Goal: Share content: Share content

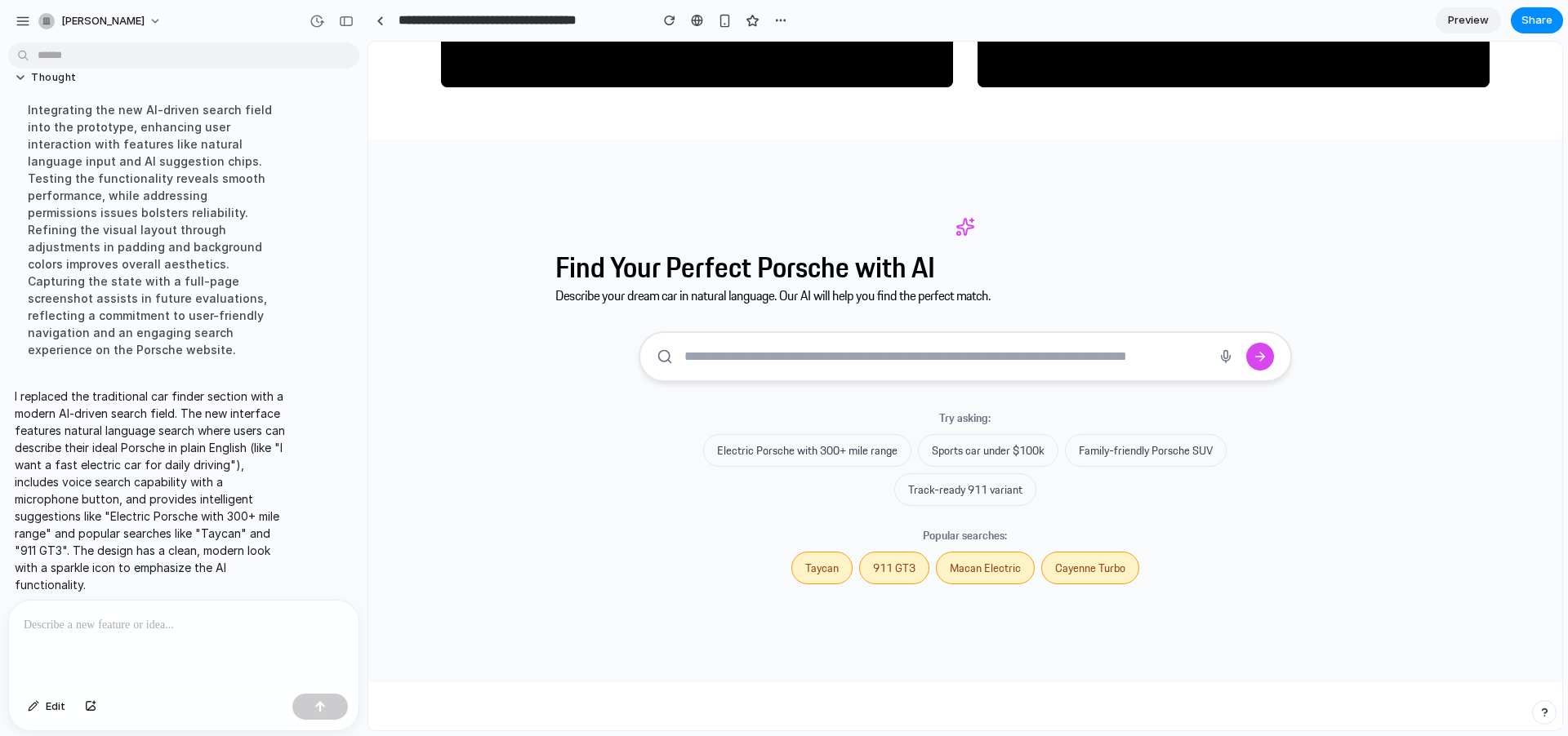
scroll to position [2769, 0]
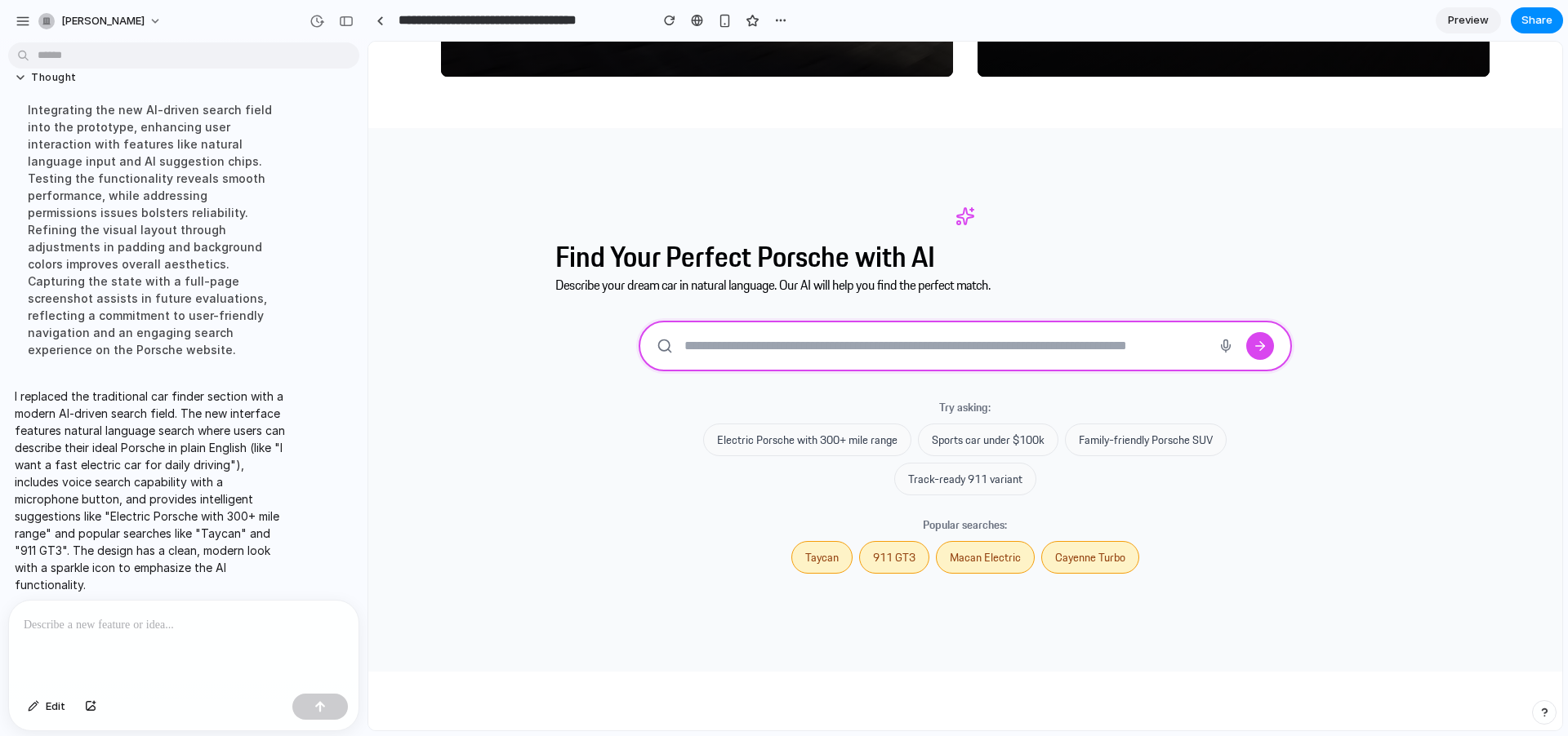
click at [690, 341] on input "text" at bounding box center [944, 345] width 523 height 15
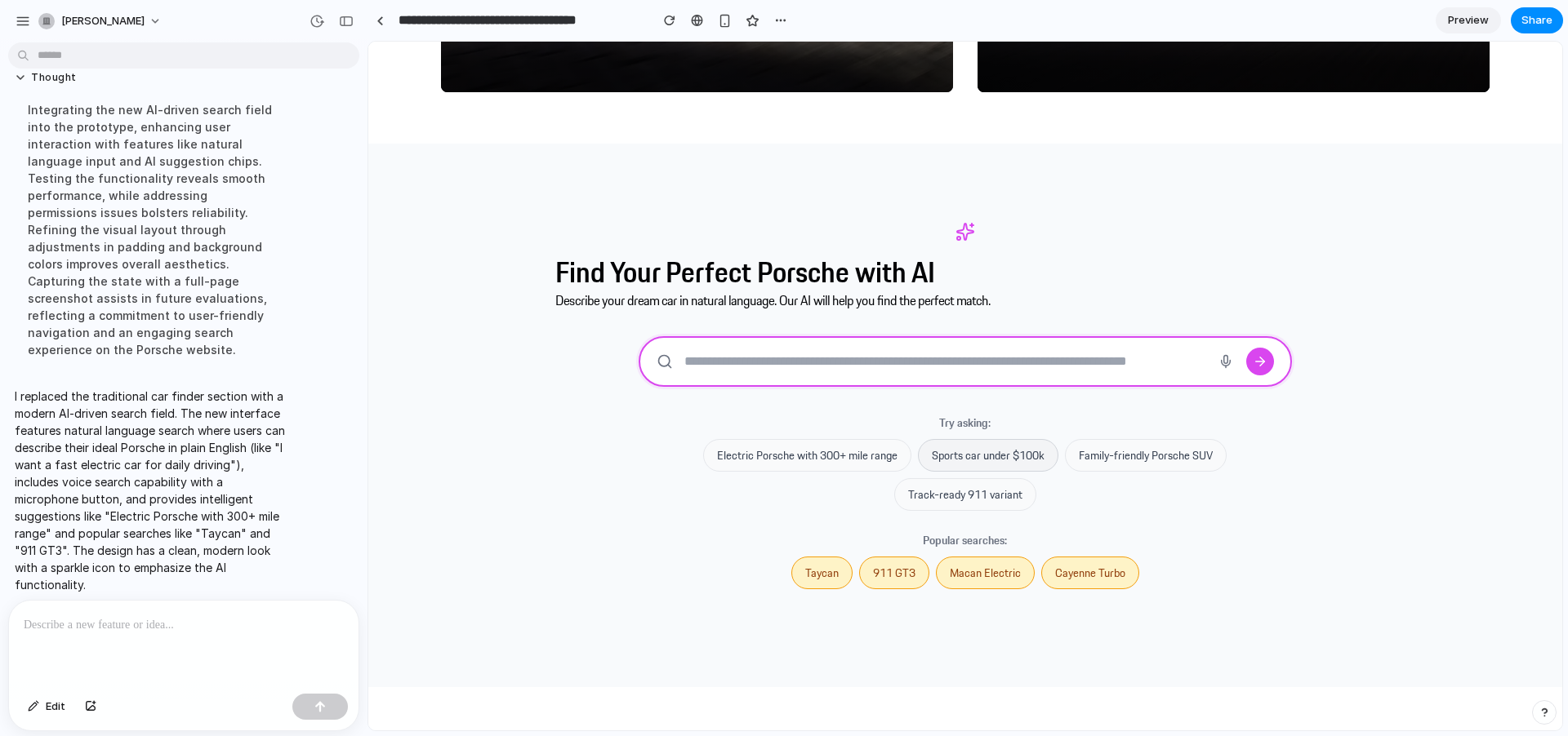
scroll to position [2744, 0]
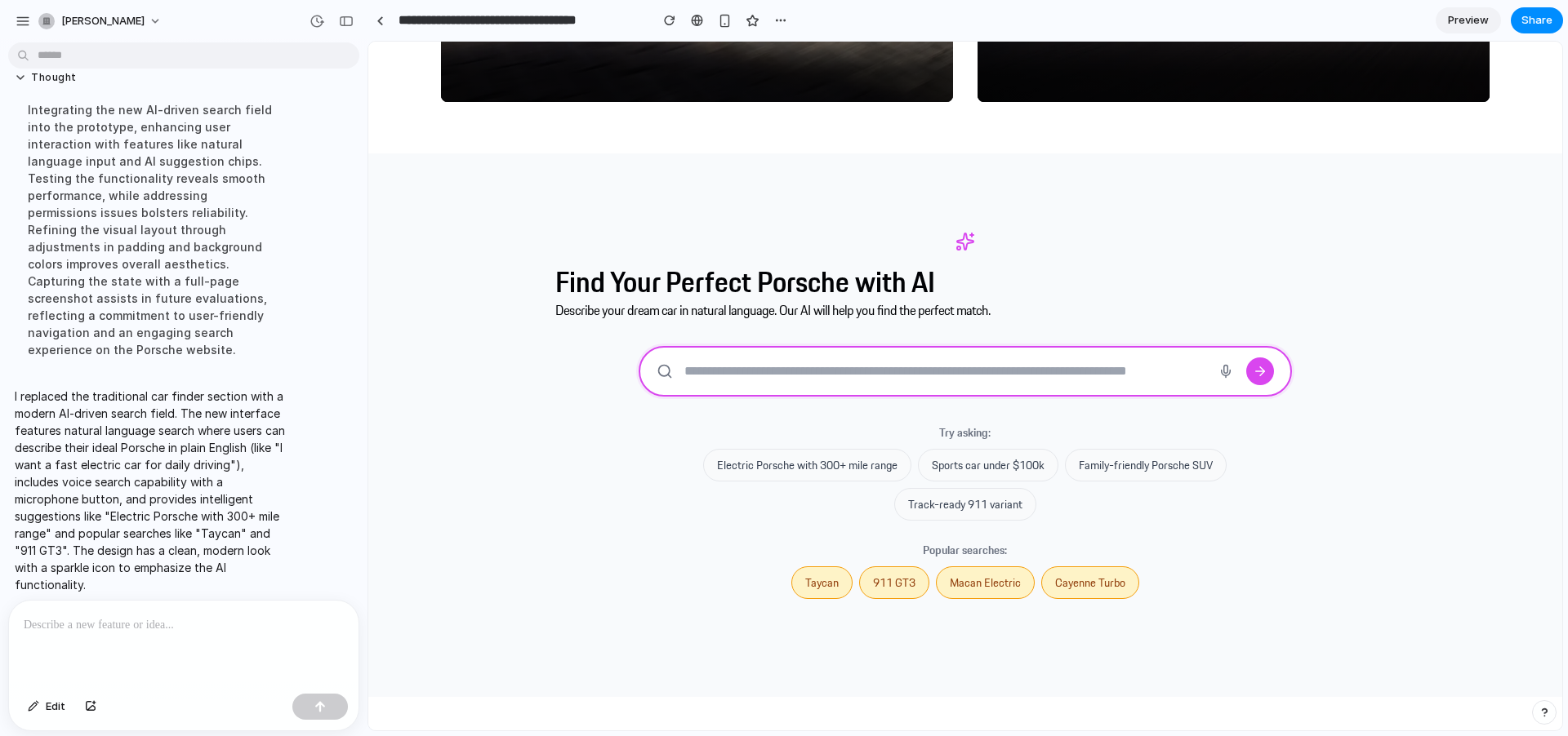
click at [857, 375] on input "text" at bounding box center [944, 370] width 523 height 15
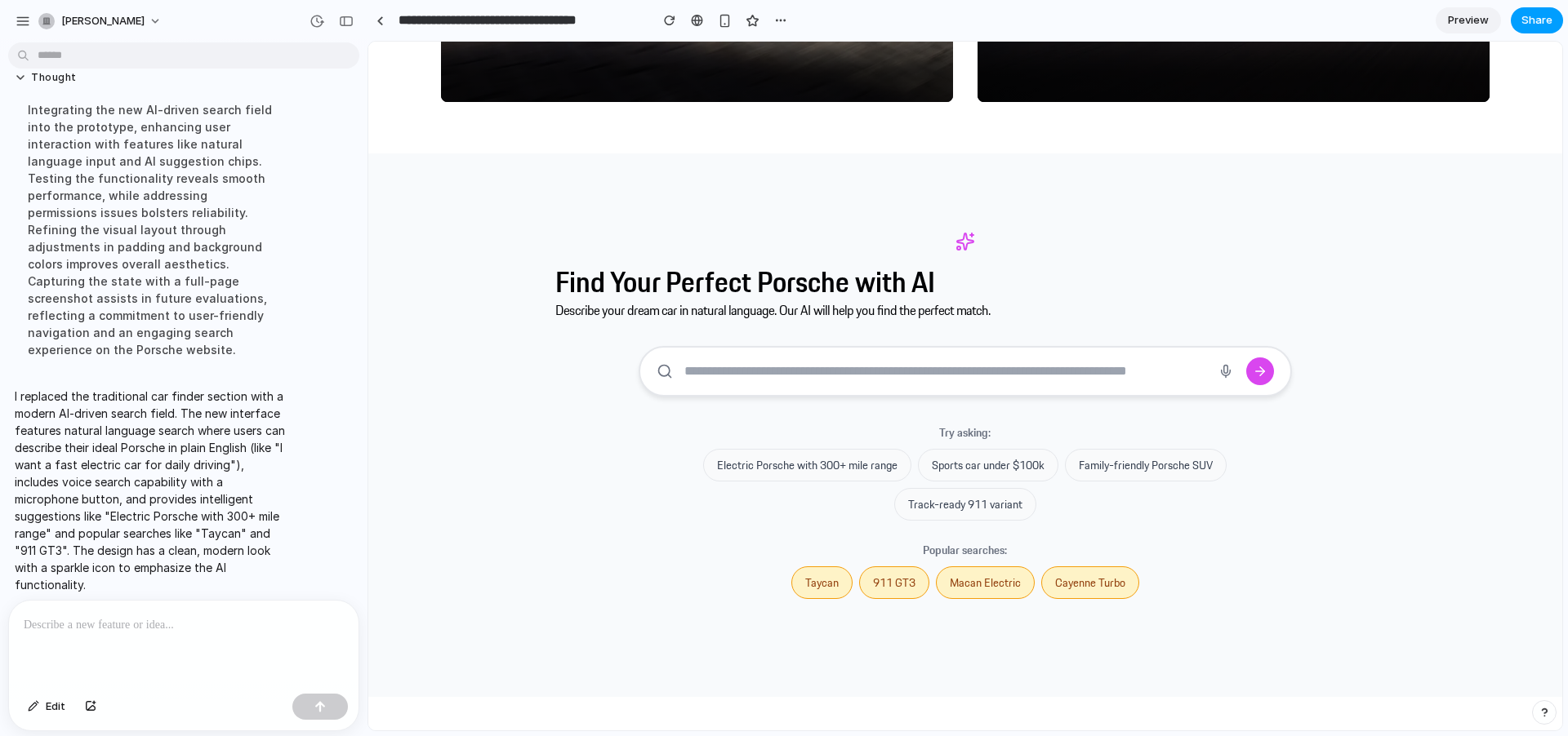
click at [1521, 17] on button "Share" at bounding box center [1537, 21] width 53 height 26
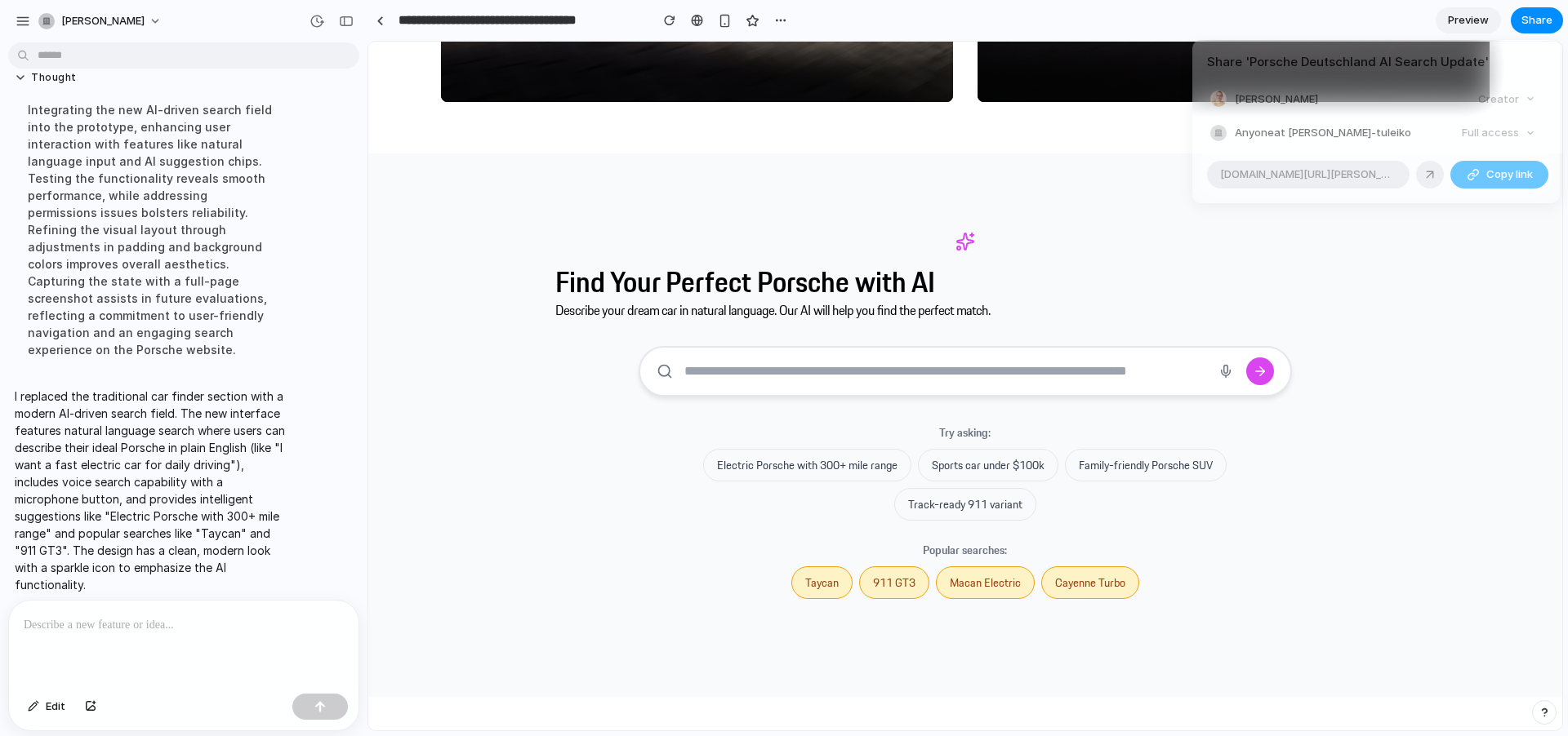
click at [1495, 173] on span "Copy link" at bounding box center [1509, 174] width 46 height 16
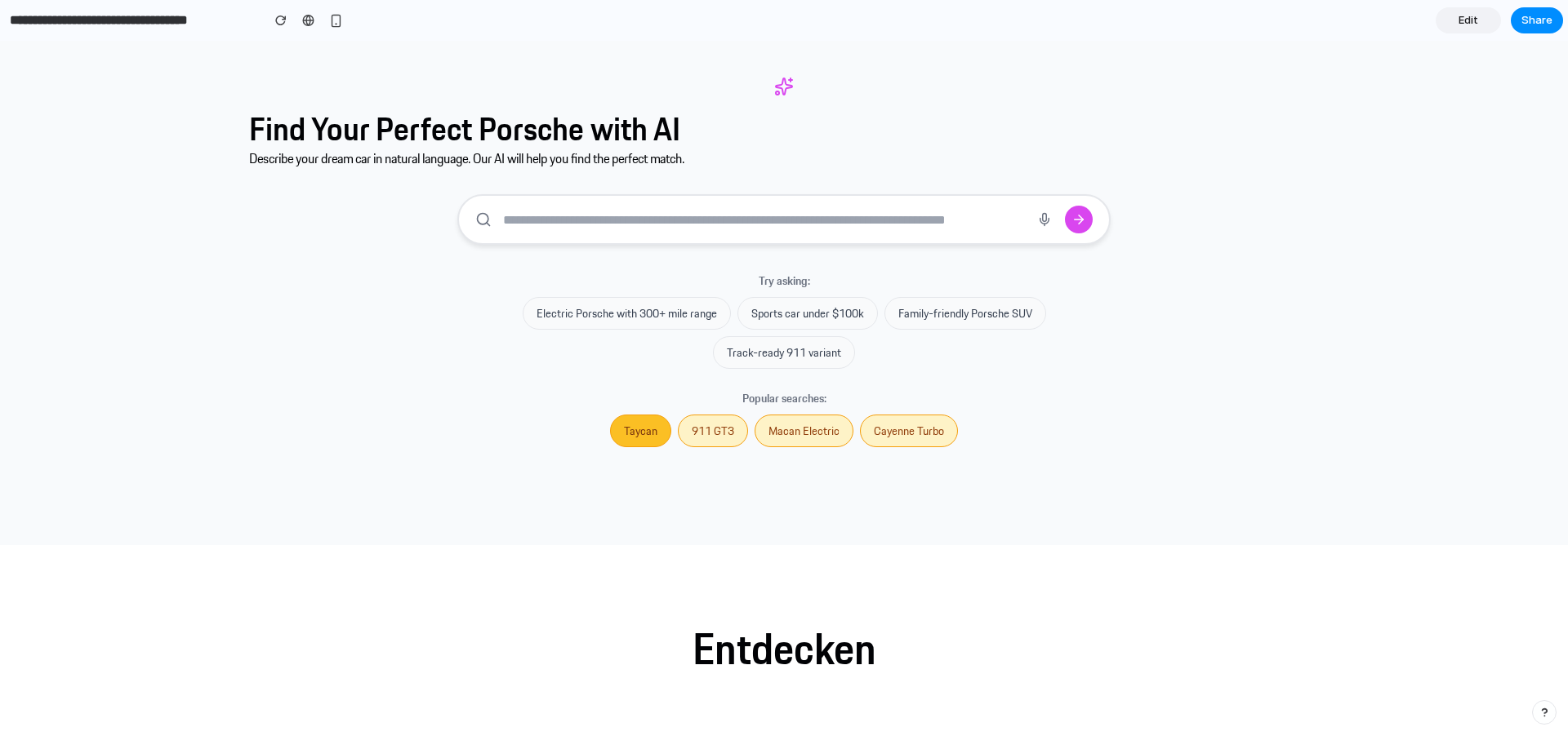
scroll to position [3031, 0]
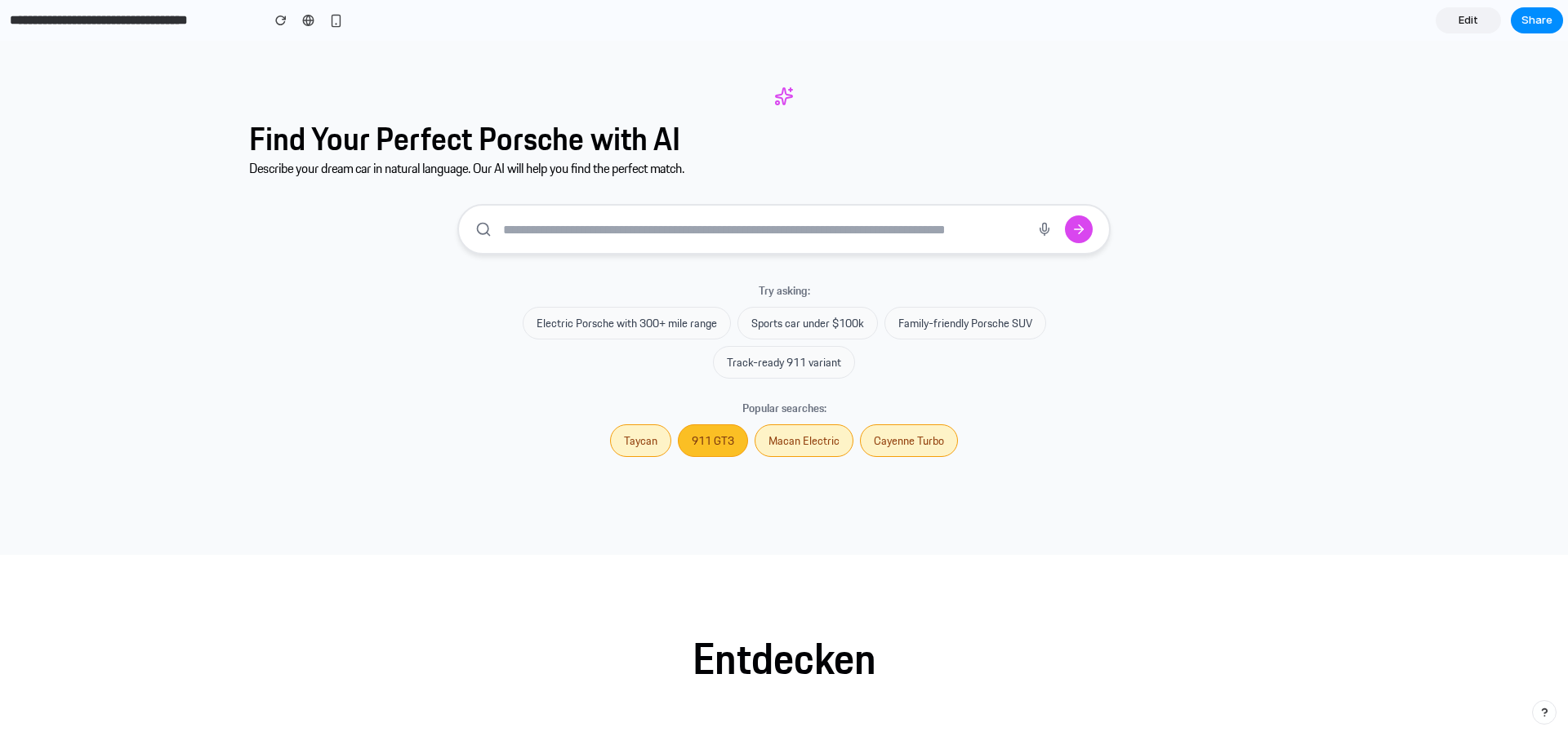
click at [707, 442] on button "911 GT3" at bounding box center [712, 440] width 71 height 33
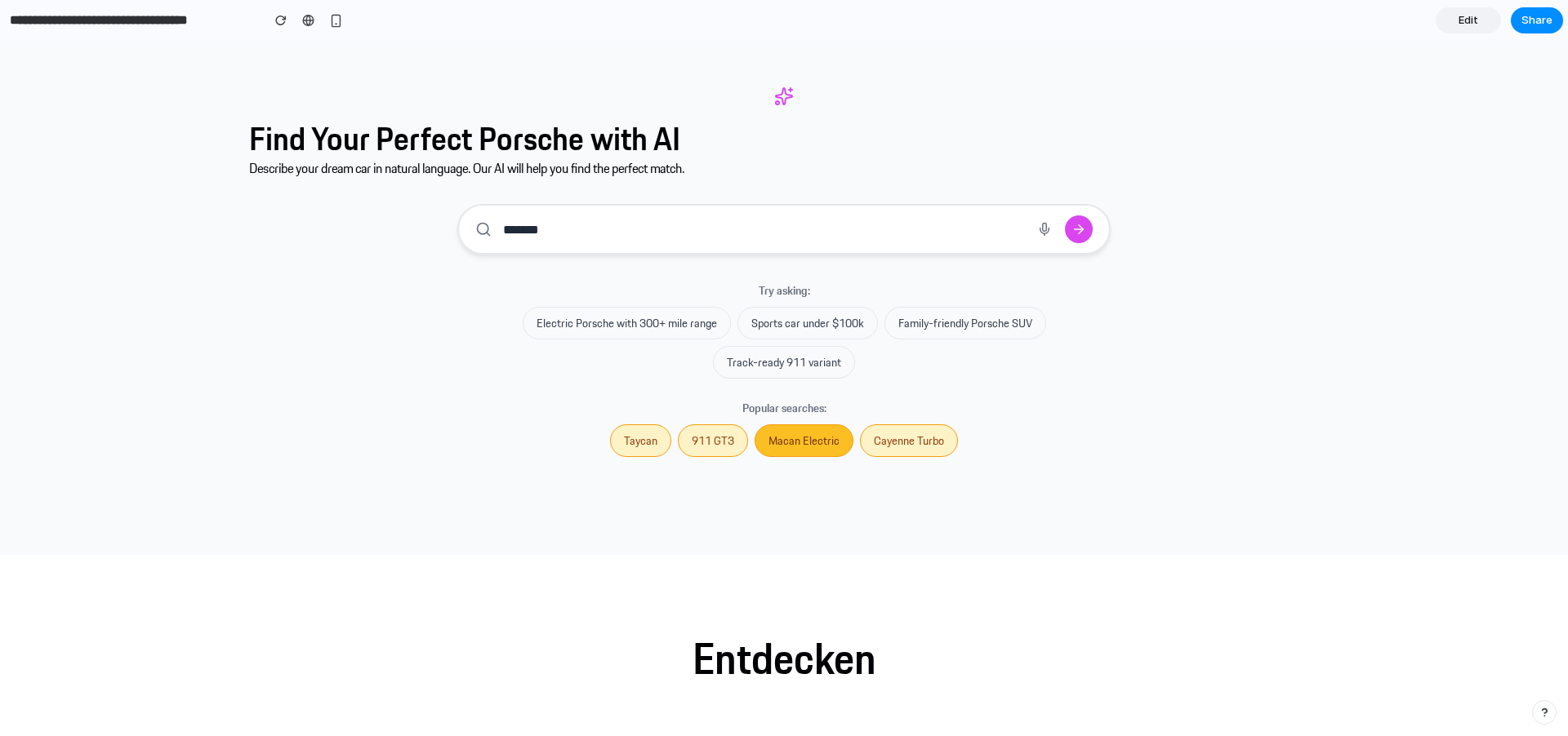
click at [790, 439] on button "Macan Electric" at bounding box center [803, 440] width 99 height 33
click at [900, 424] on button "Cayenne Turbo" at bounding box center [909, 440] width 98 height 33
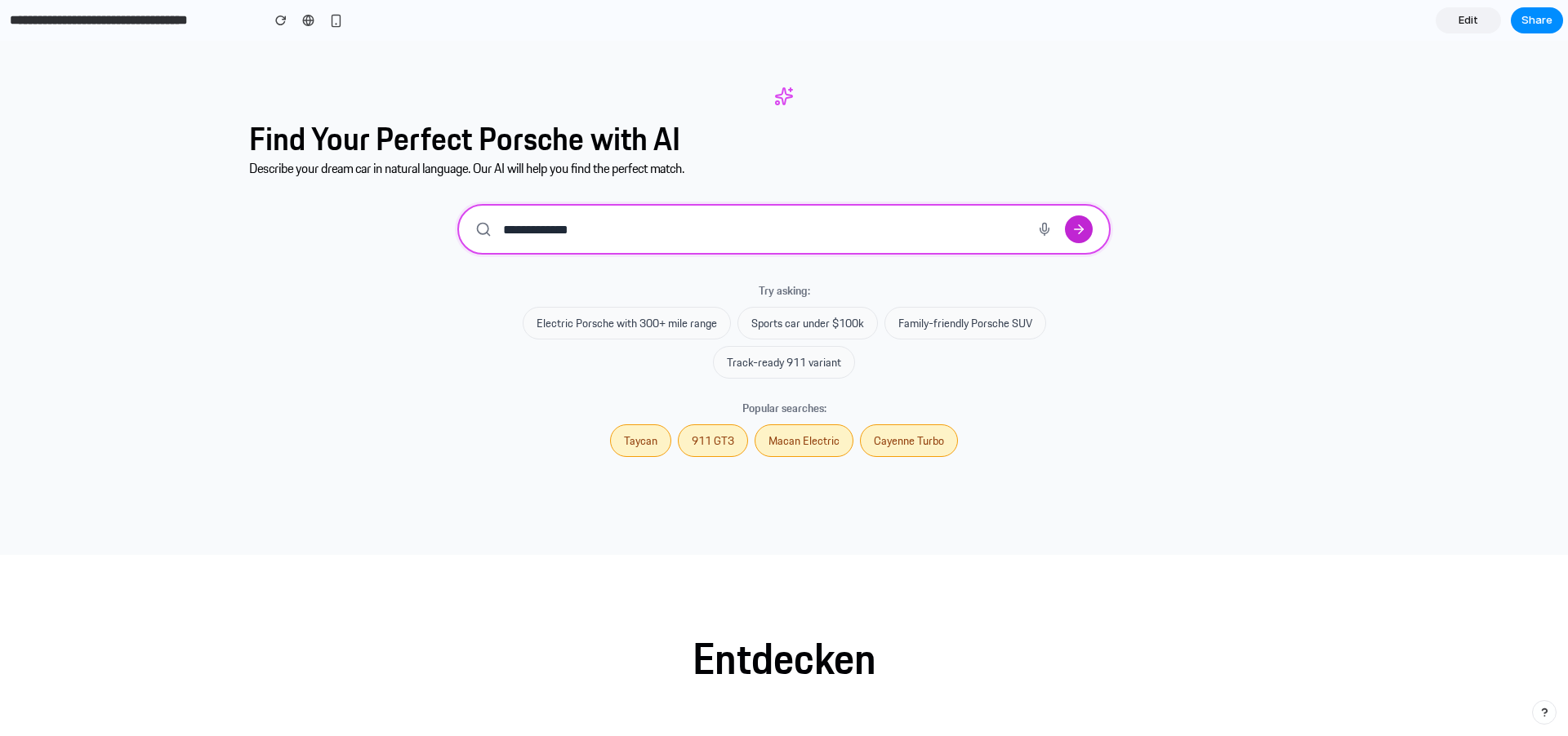
click at [1079, 230] on icon "submit" at bounding box center [1081, 230] width 4 height 9
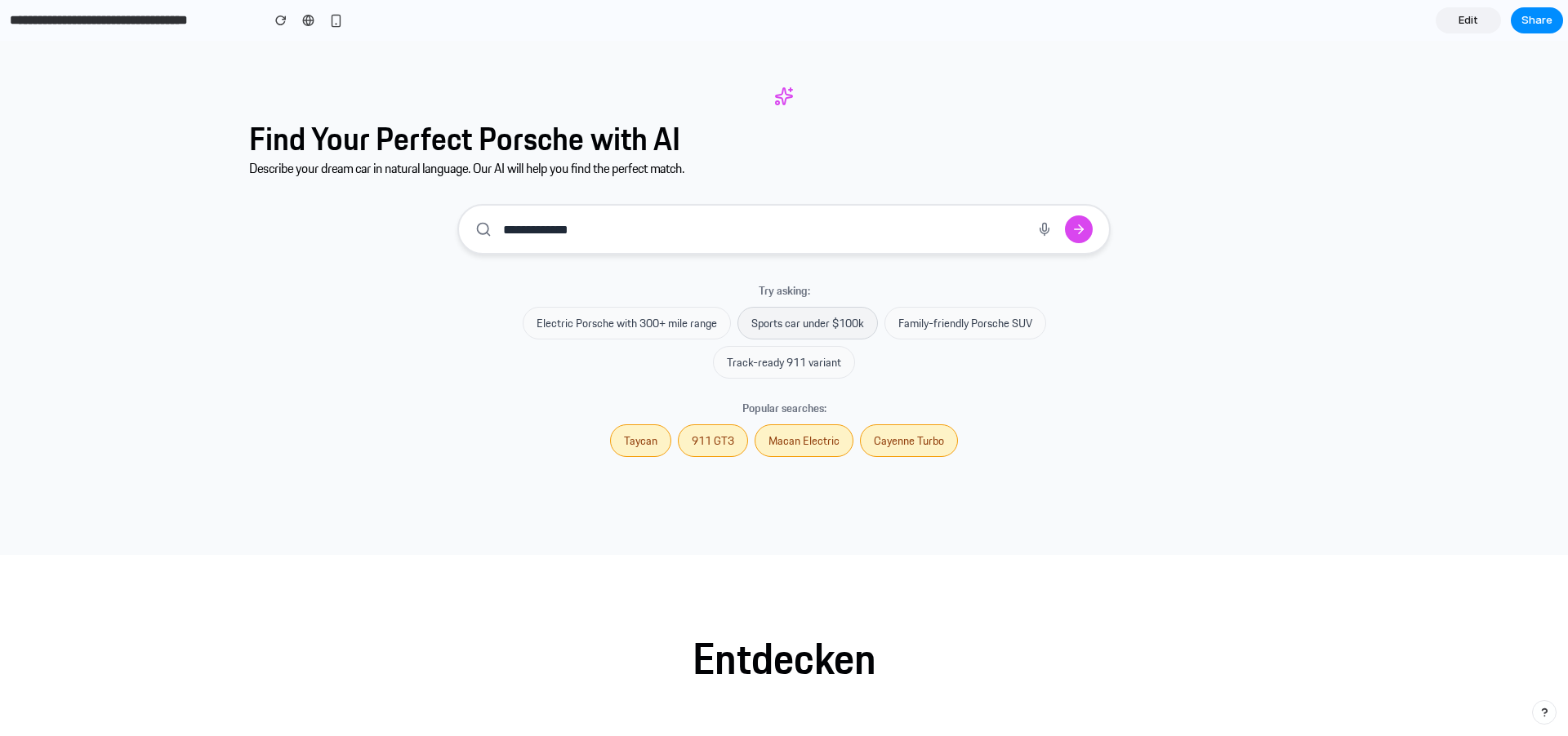
click at [814, 315] on button "Sports car under $100k" at bounding box center [807, 322] width 140 height 33
click at [964, 322] on button "Family-friendly Porsche SUV" at bounding box center [965, 322] width 162 height 33
click at [812, 361] on button "Track-ready 911 variant" at bounding box center [784, 362] width 142 height 33
click at [788, 440] on button "Macan Electric" at bounding box center [803, 440] width 99 height 33
click at [728, 431] on button "911 GT3" at bounding box center [712, 440] width 71 height 33
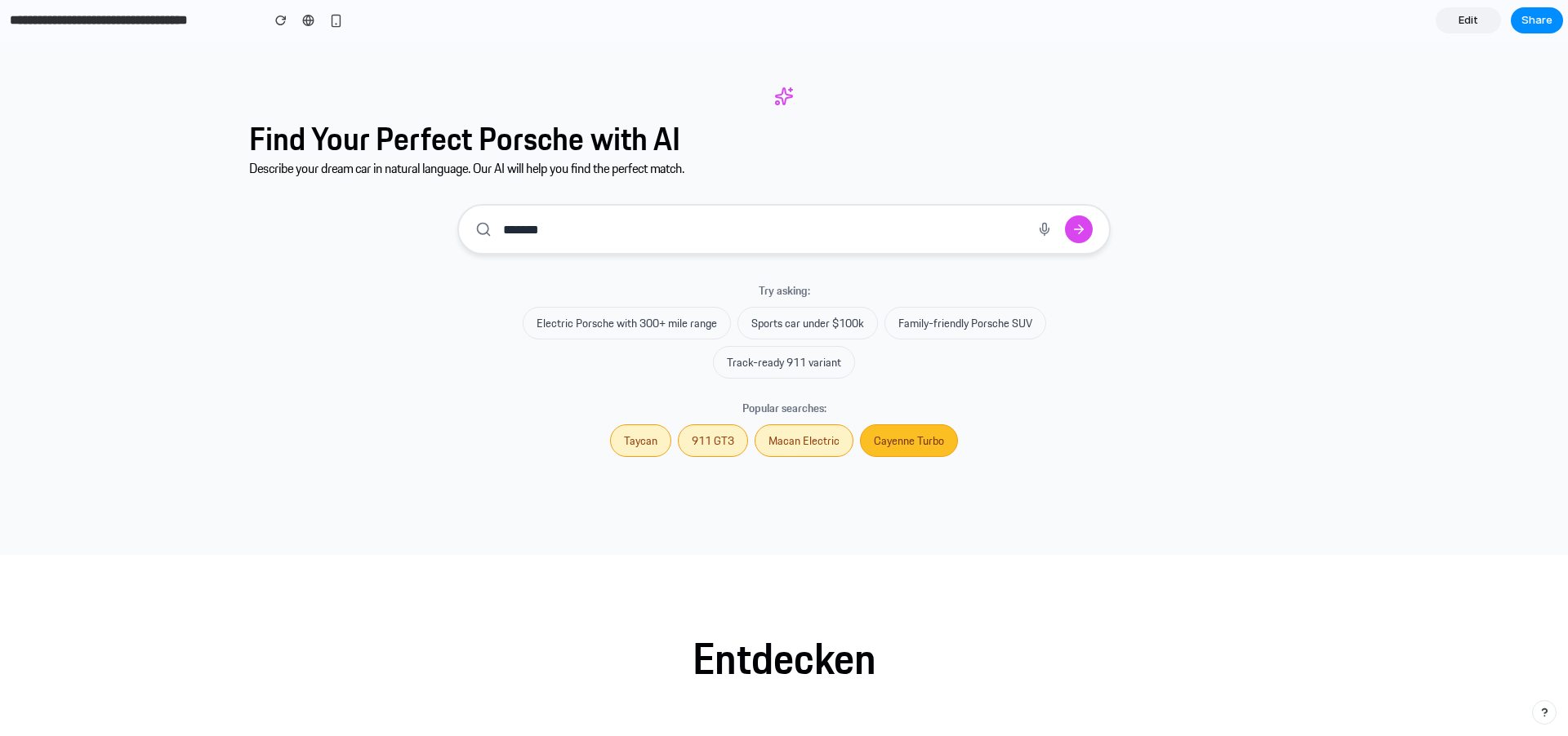
click at [919, 432] on button "Cayenne Turbo" at bounding box center [909, 440] width 98 height 33
click at [626, 439] on button "Taycan" at bounding box center [640, 440] width 61 height 33
type input "******"
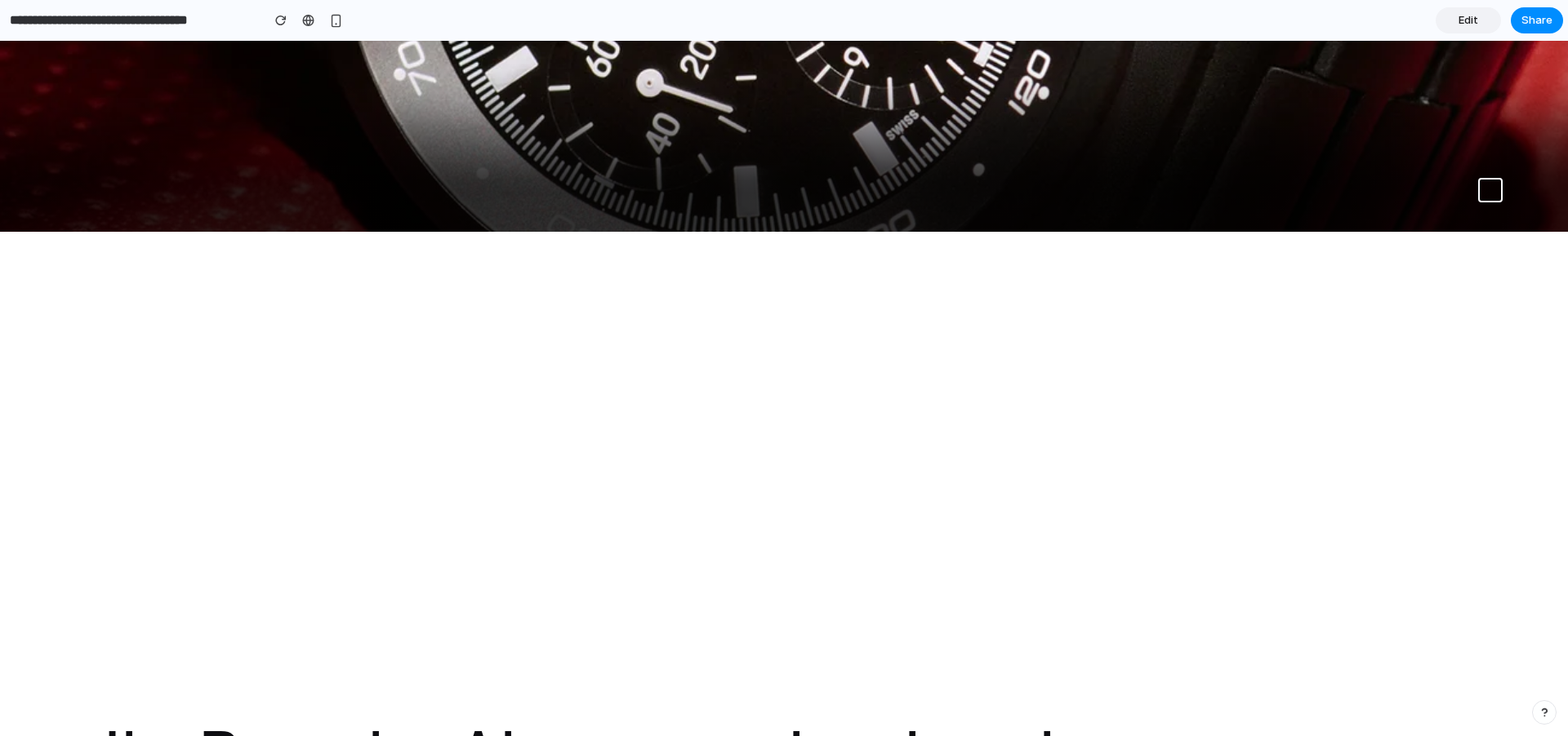
scroll to position [911, 0]
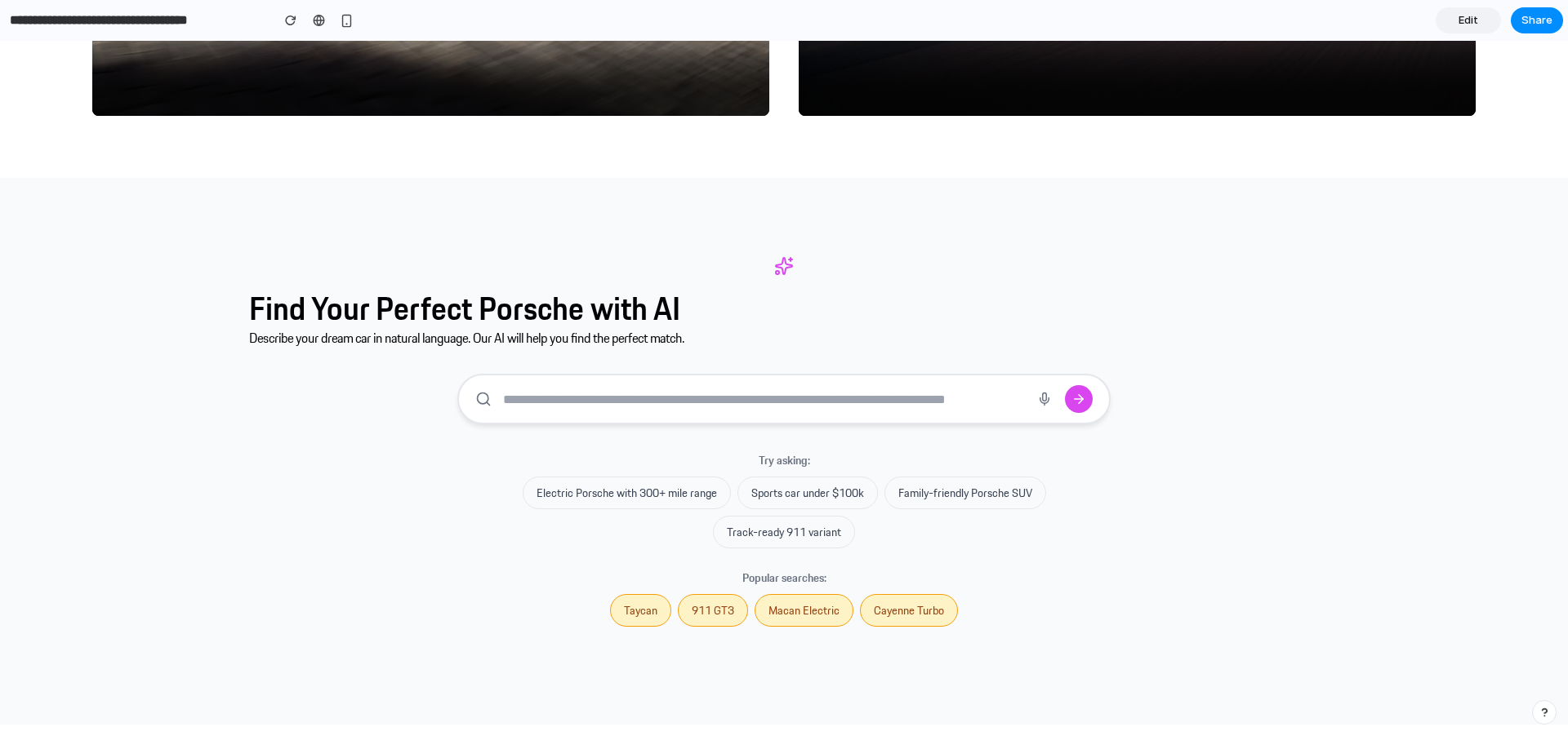
scroll to position [2842, 0]
